Goal: Transaction & Acquisition: Purchase product/service

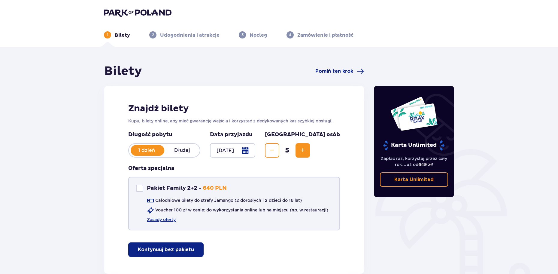
click at [139, 186] on div at bounding box center [139, 187] width 7 height 7
checkbox input "true"
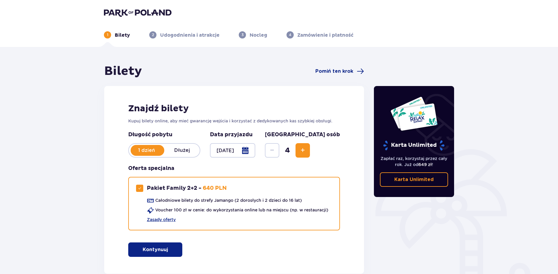
click at [306, 149] on span "Increase" at bounding box center [302, 150] width 7 height 7
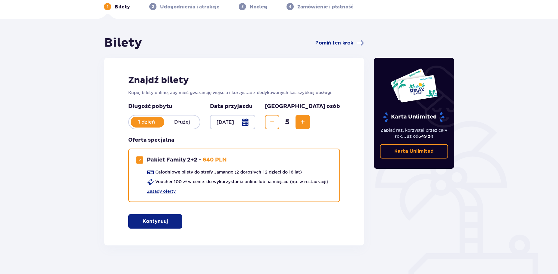
scroll to position [36, 0]
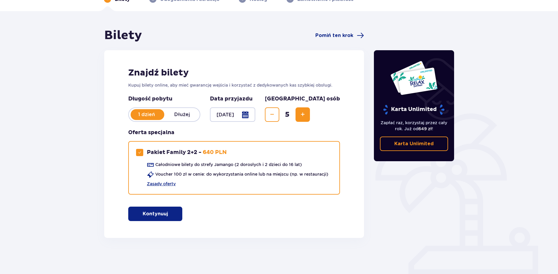
click at [161, 212] on p "Kontynuuj" at bounding box center [155, 213] width 25 height 7
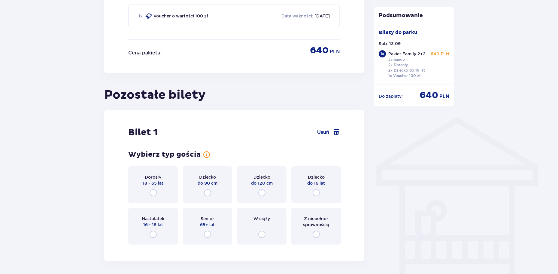
scroll to position [393, 0]
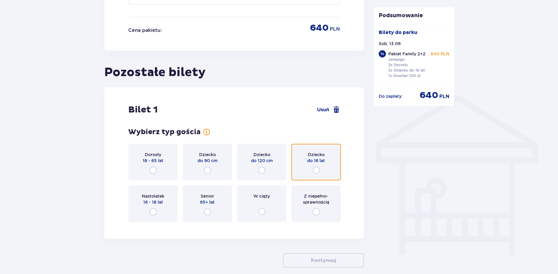
click at [317, 170] on input "radio" at bounding box center [316, 169] width 7 height 7
radio input "true"
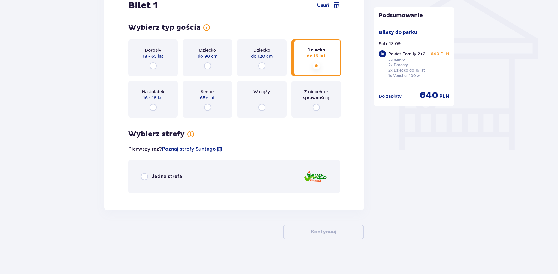
scroll to position [499, 0]
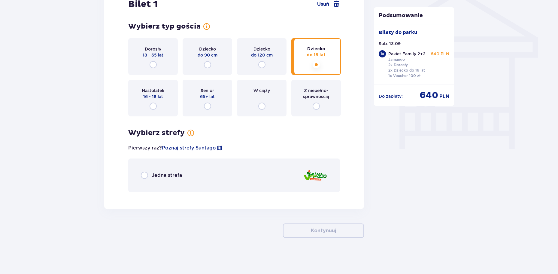
click at [158, 176] on p "Jedna strefa" at bounding box center [167, 175] width 30 height 7
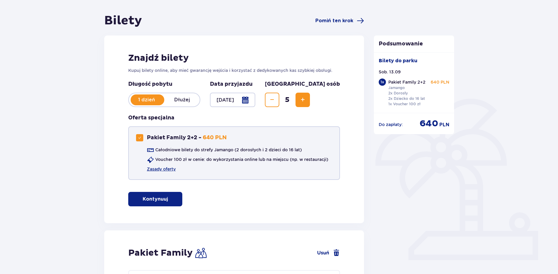
scroll to position [41, 0]
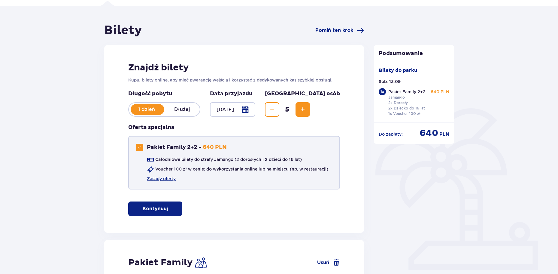
click at [143, 146] on div at bounding box center [139, 147] width 7 height 7
click at [306, 108] on span "Increase" at bounding box center [302, 109] width 7 height 7
click at [336, 108] on div "Długość pobytu 1 dzień Dłużej Data przyjazdu 13.09.25 Liczba osób 2 Oferta spec…" at bounding box center [234, 143] width 212 height 106
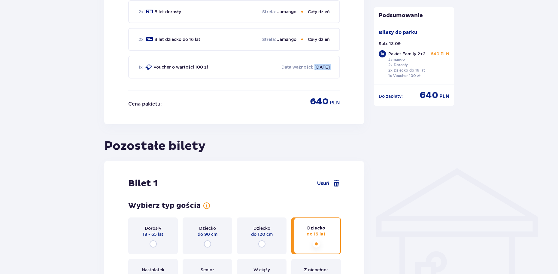
click at [336, 108] on div "Bilety Pomiń ten krok Znajdź bilety Kupuj bilety online, aby mieć gwarancję wej…" at bounding box center [234, 246] width 260 height 1004
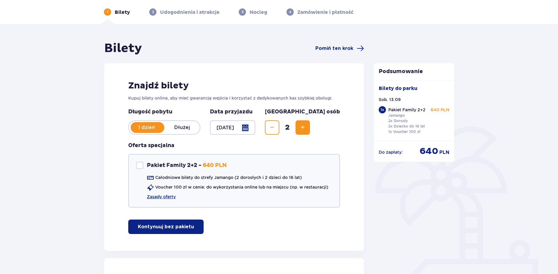
click at [306, 126] on span "Increase" at bounding box center [302, 127] width 7 height 7
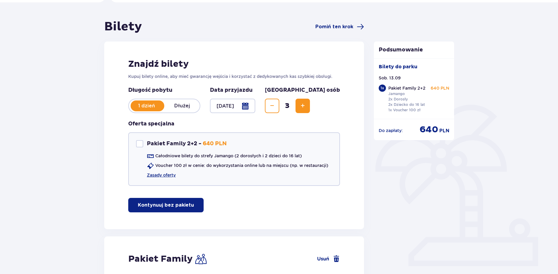
scroll to position [30, 0]
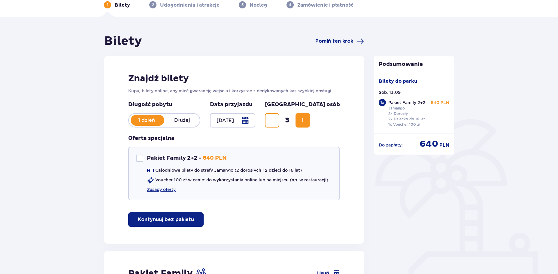
click at [306, 123] on span "Increase" at bounding box center [302, 120] width 7 height 7
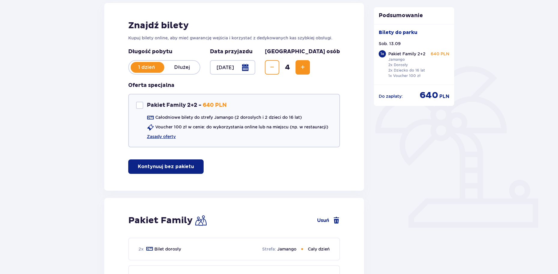
click at [306, 68] on span "Increase" at bounding box center [302, 67] width 7 height 7
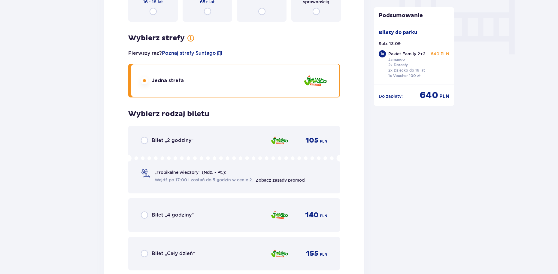
scroll to position [683, 0]
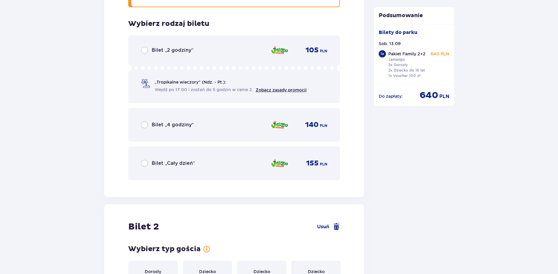
click at [153, 122] on p "Bilet „4 godziny”" at bounding box center [173, 124] width 42 height 7
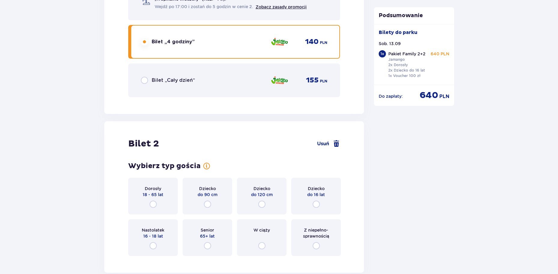
checkbox input "true"
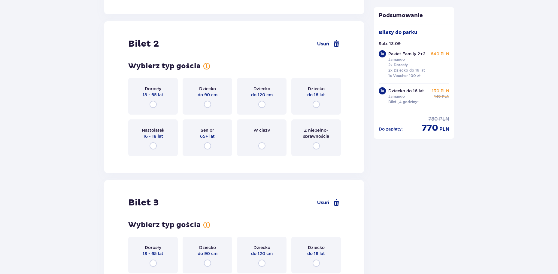
scroll to position [880, 0]
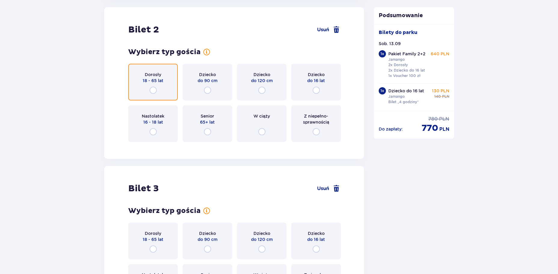
click at [153, 89] on input "radio" at bounding box center [153, 89] width 7 height 7
radio input "true"
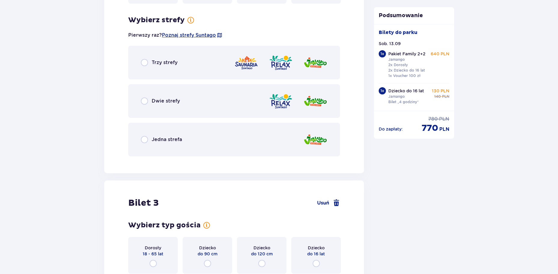
scroll to position [1027, 0]
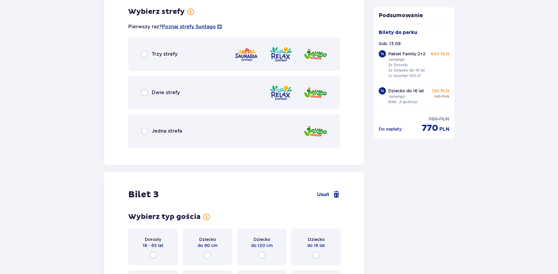
click at [170, 129] on p "Jedna strefa" at bounding box center [167, 131] width 30 height 7
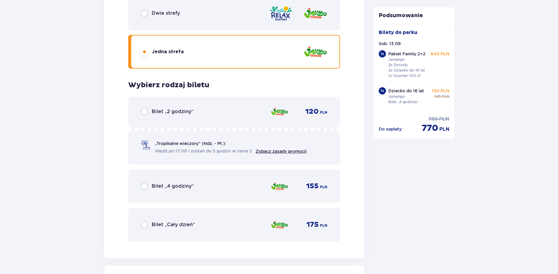
scroll to position [1119, 0]
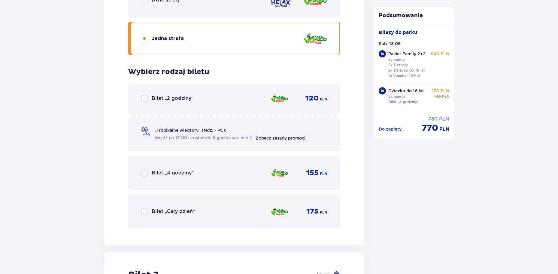
click at [154, 171] on p "Bilet „4 godziny”" at bounding box center [173, 172] width 42 height 7
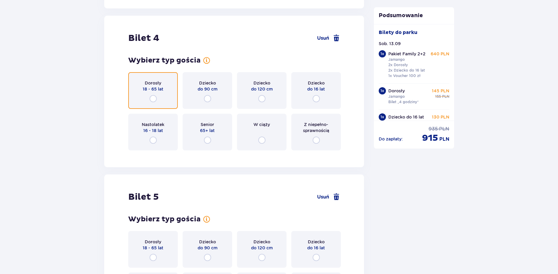
click at [151, 95] on input "radio" at bounding box center [153, 98] width 7 height 7
radio input "true"
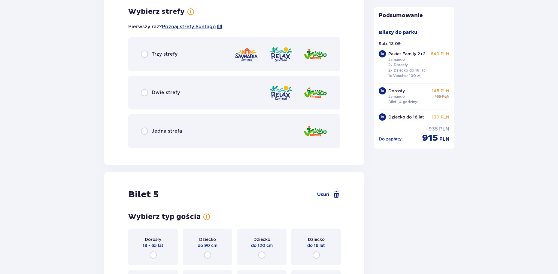
click at [163, 129] on p "Jedna strefa" at bounding box center [167, 131] width 30 height 7
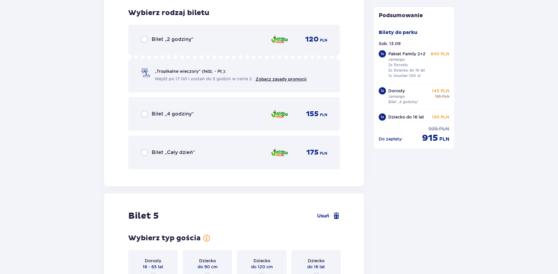
scroll to position [1822, 0]
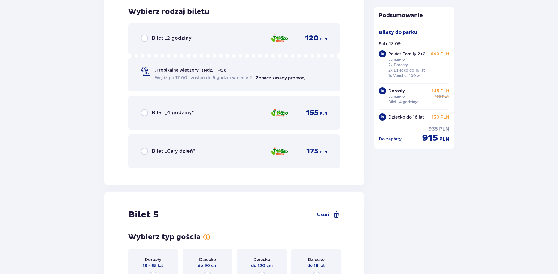
click at [185, 112] on p "Bilet „4 godziny”" at bounding box center [173, 112] width 42 height 7
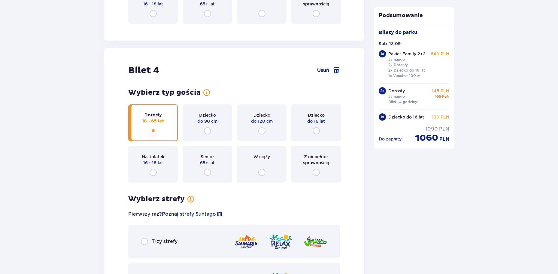
scroll to position [1484, 0]
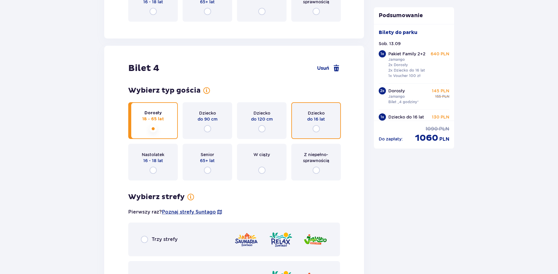
click at [317, 129] on input "radio" at bounding box center [316, 128] width 7 height 7
radio input "true"
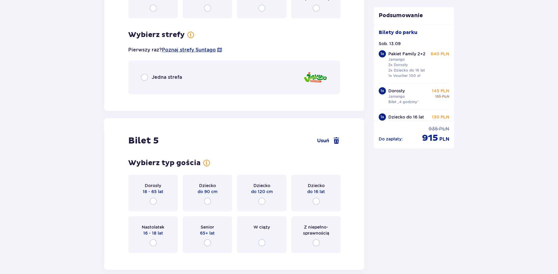
scroll to position [1669, 0]
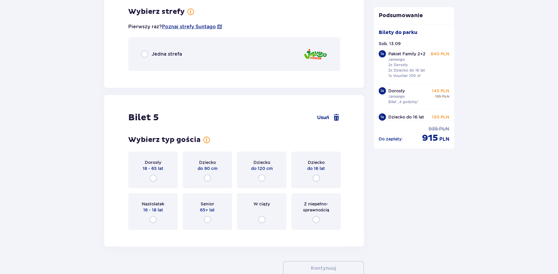
click at [162, 53] on p "Jedna strefa" at bounding box center [167, 54] width 30 height 7
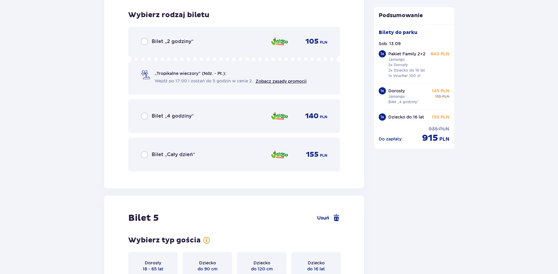
scroll to position [1745, 0]
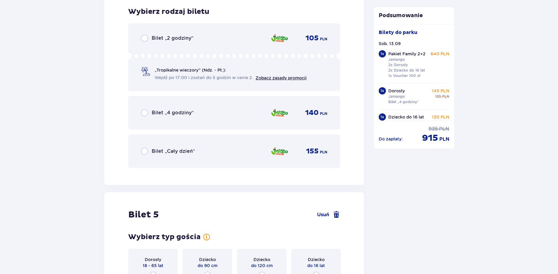
click at [172, 113] on p "Bilet „4 godziny”" at bounding box center [173, 112] width 42 height 7
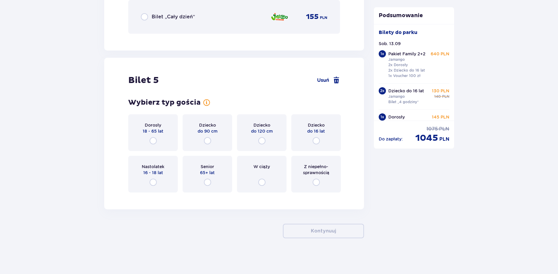
scroll to position [1879, 0]
click at [317, 141] on input "radio" at bounding box center [316, 140] width 7 height 7
radio input "true"
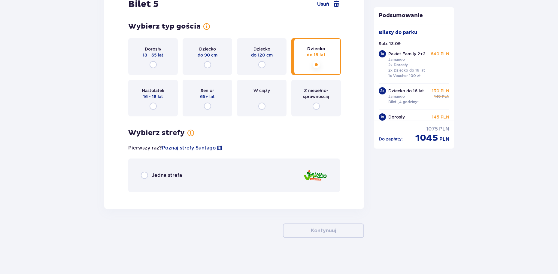
click at [163, 178] on p "Jedna strefa" at bounding box center [167, 175] width 30 height 7
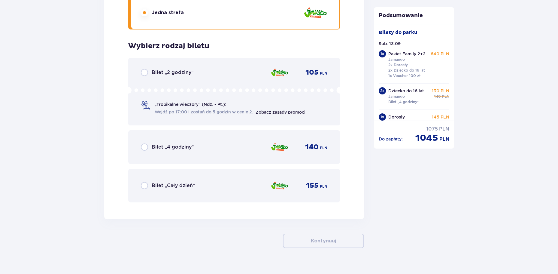
scroll to position [2128, 0]
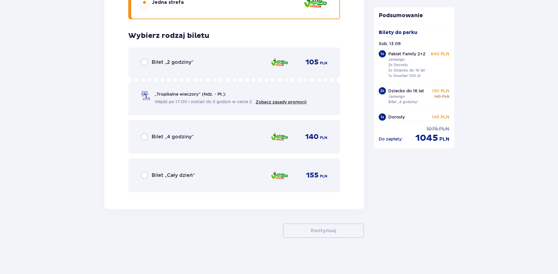
click at [427, 58] on div "Pakiet Family 2+2 Jamango 2x Dorosły 2x Dziecko do 16 lat 1x Voucher 100 zł 640…" at bounding box center [418, 65] width 61 height 28
click at [427, 55] on div "Pakiet Family 2+2 Jamango 2x Dorosły 2x Dziecko do 16 lat 1x Voucher 100 zł 640…" at bounding box center [418, 65] width 61 height 28
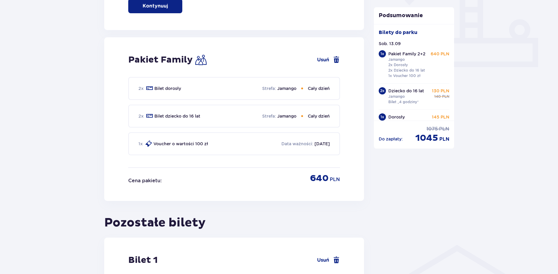
scroll to position [266, 0]
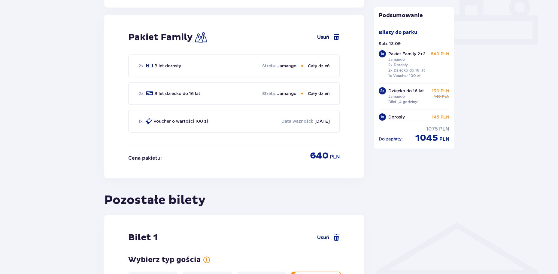
click at [329, 36] on link "Usuń" at bounding box center [328, 37] width 23 height 7
checkbox input "false"
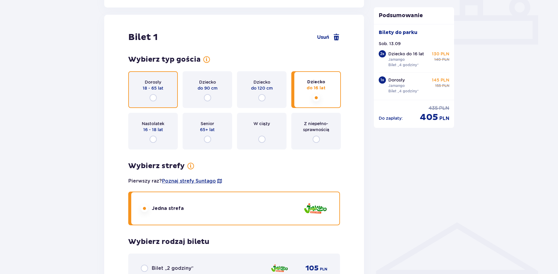
click at [154, 96] on input "radio" at bounding box center [153, 97] width 7 height 7
radio input "true"
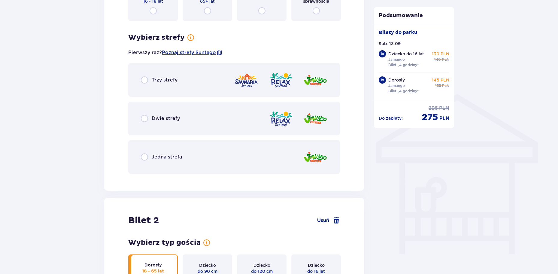
scroll to position [420, 0]
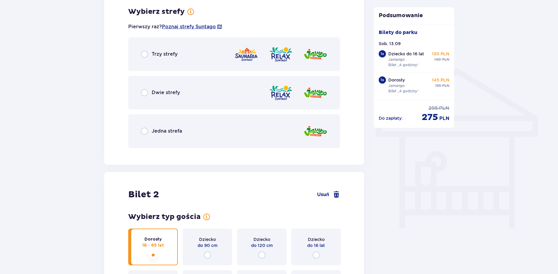
click at [157, 132] on p "Jedna strefa" at bounding box center [167, 131] width 30 height 7
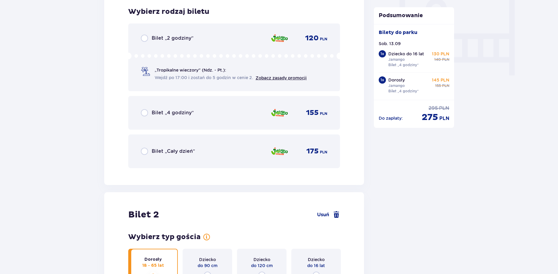
click at [186, 105] on div "Bilet „4 godziny” 155 PLN" at bounding box center [234, 113] width 212 height 34
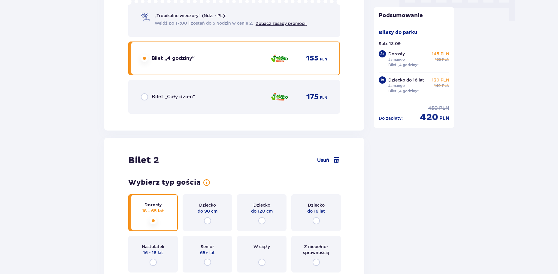
scroll to position [1241, 0]
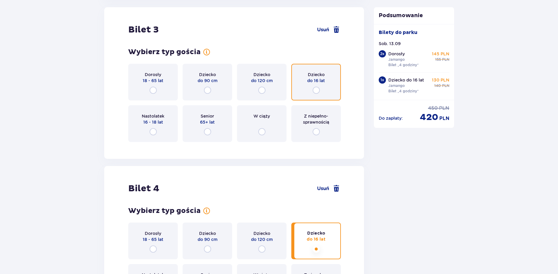
click at [317, 91] on input "radio" at bounding box center [316, 89] width 7 height 7
radio input "true"
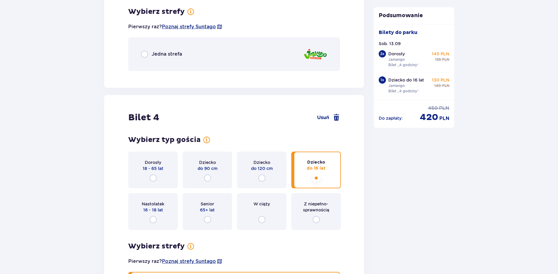
click at [280, 52] on div "Jedna strefa" at bounding box center [234, 54] width 212 height 34
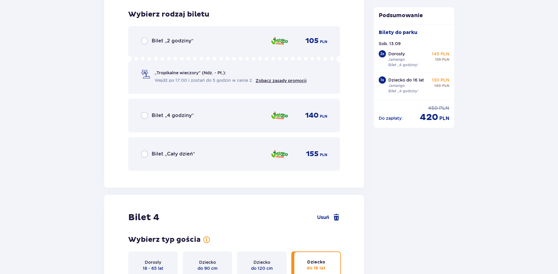
scroll to position [1463, 0]
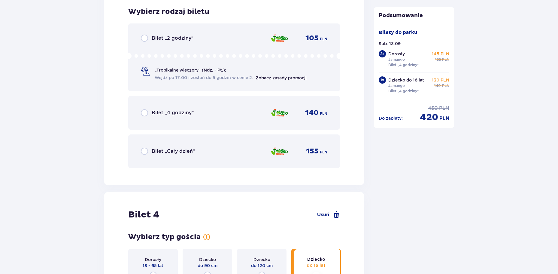
click at [249, 114] on div "Bilet „4 godziny” 140 PLN" at bounding box center [234, 112] width 186 height 13
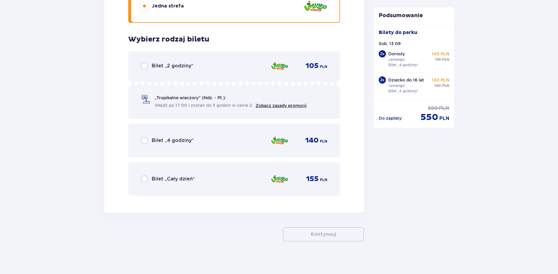
scroll to position [2253, 0]
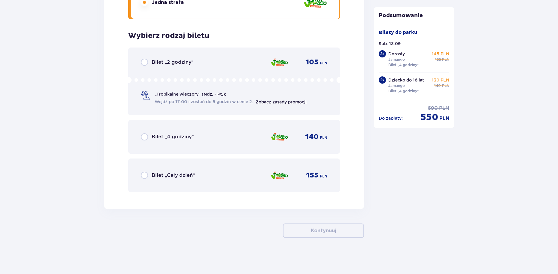
click at [156, 136] on p "Bilet „4 godziny”" at bounding box center [173, 136] width 42 height 7
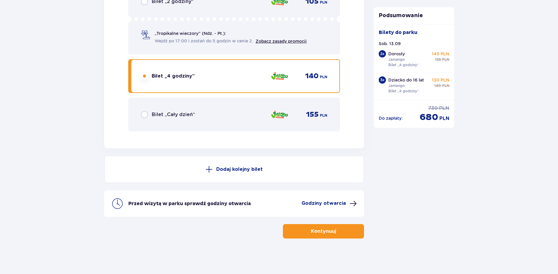
scroll to position [2314, 0]
click at [150, 113] on div "Bilet „Cały dzień”" at bounding box center [168, 113] width 54 height 7
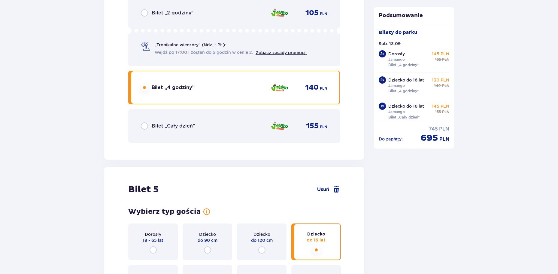
scroll to position [1864, 0]
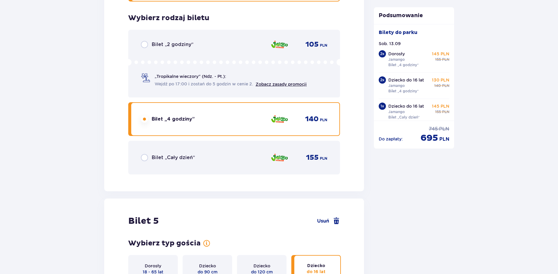
click at [152, 157] on p "Bilet „Cały dzień”" at bounding box center [173, 157] width 43 height 7
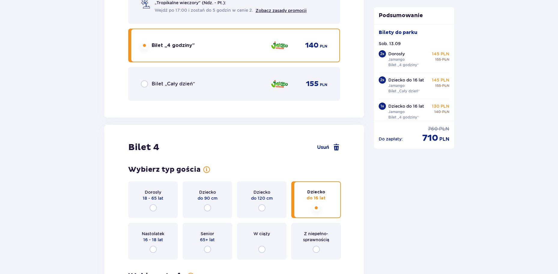
scroll to position [1503, 0]
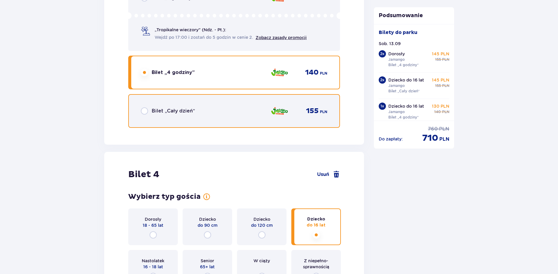
click at [146, 110] on input "radio" at bounding box center [144, 110] width 7 height 7
radio input "true"
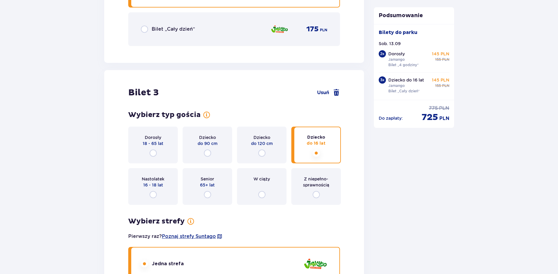
scroll to position [1083, 0]
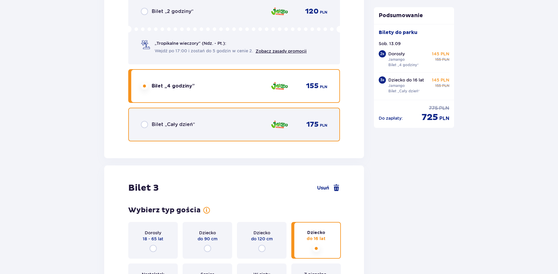
click at [146, 126] on input "radio" at bounding box center [144, 124] width 7 height 7
radio input "true"
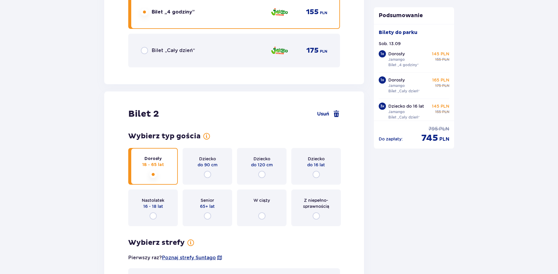
scroll to position [572, 0]
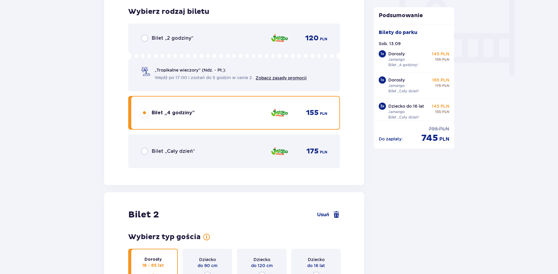
click at [148, 149] on div "Bilet „Cały dzień”" at bounding box center [168, 150] width 54 height 7
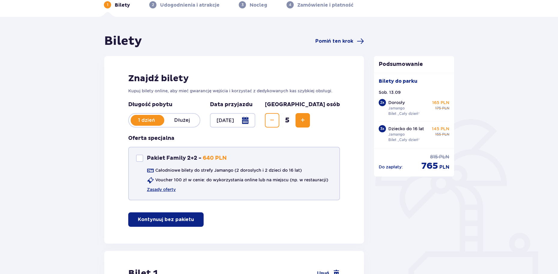
scroll to position [0, 0]
